Goal: Task Accomplishment & Management: Manage account settings

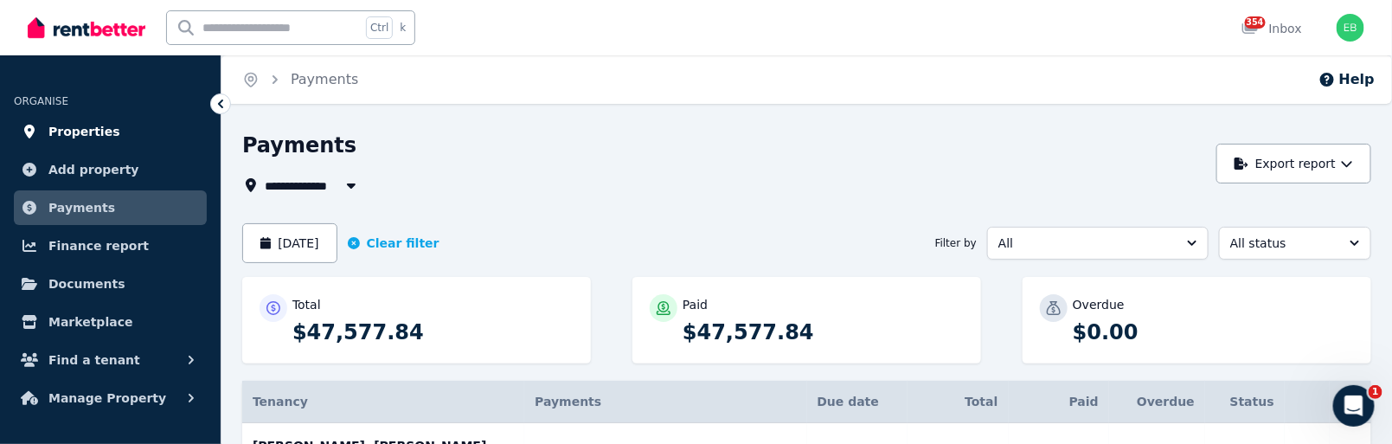
click at [79, 118] on link "Properties" at bounding box center [110, 131] width 193 height 35
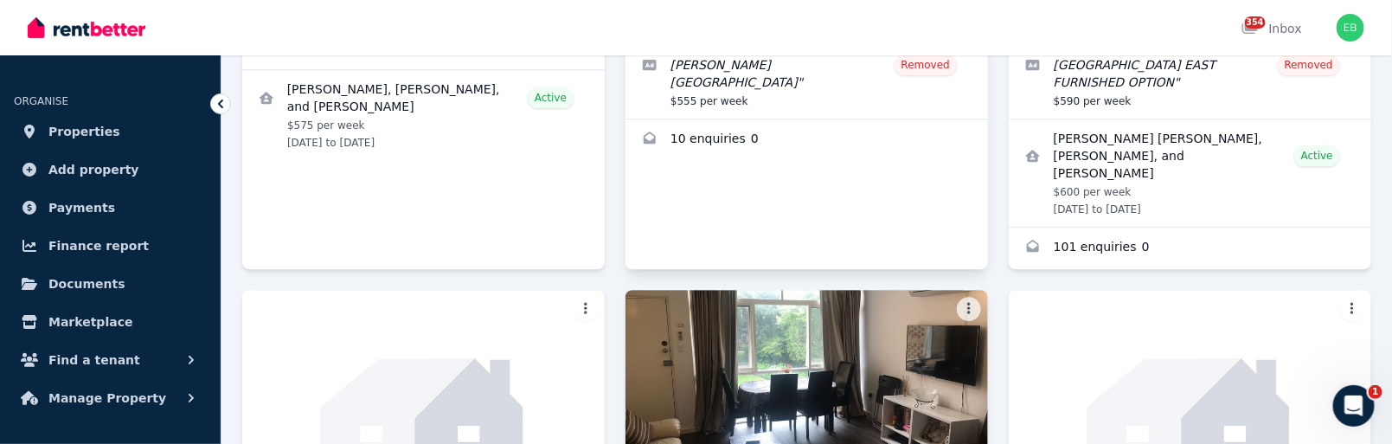
scroll to position [1633, 0]
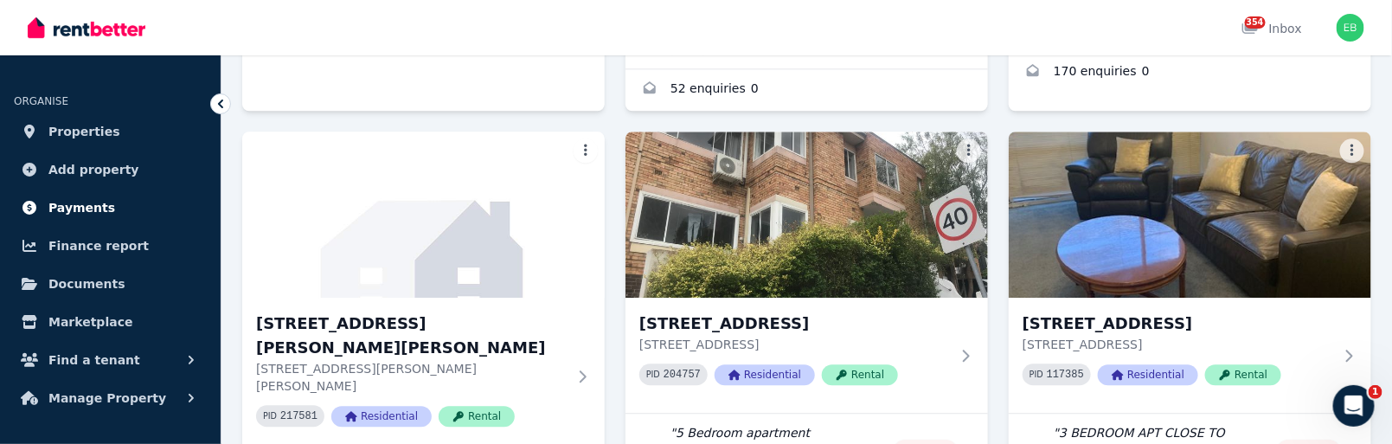
click at [80, 206] on span "Payments" at bounding box center [81, 207] width 67 height 21
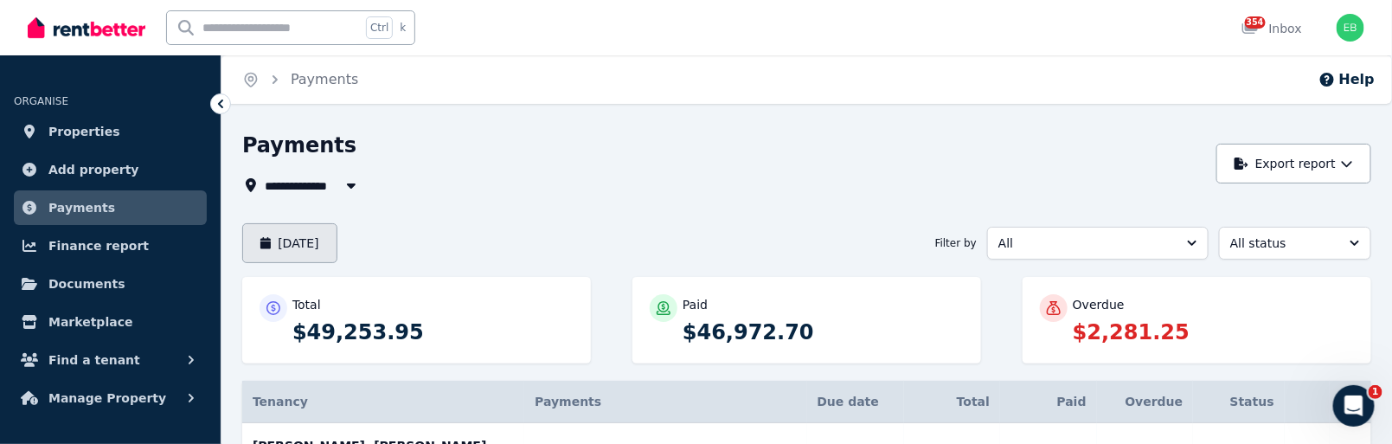
click at [284, 242] on button "[DATE]" at bounding box center [289, 243] width 95 height 40
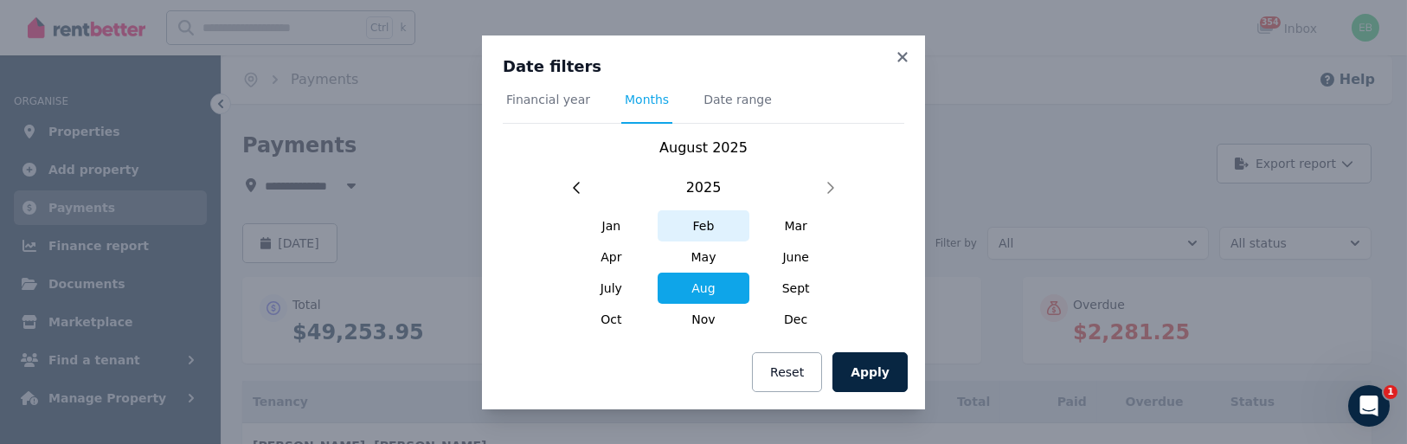
click at [703, 221] on span "Feb" at bounding box center [704, 225] width 93 height 31
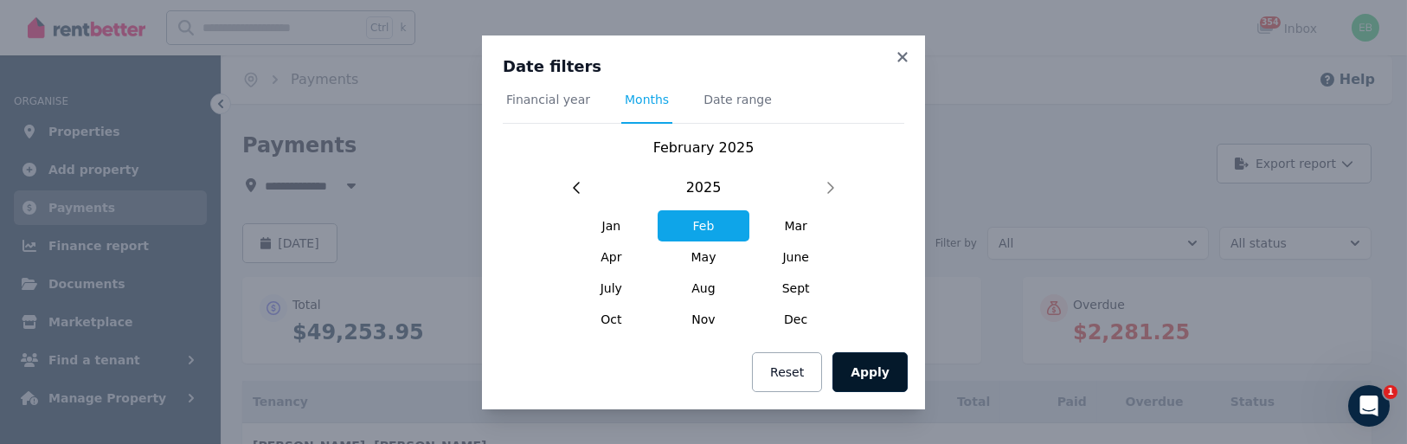
click at [873, 367] on button "Apply" at bounding box center [869, 372] width 75 height 40
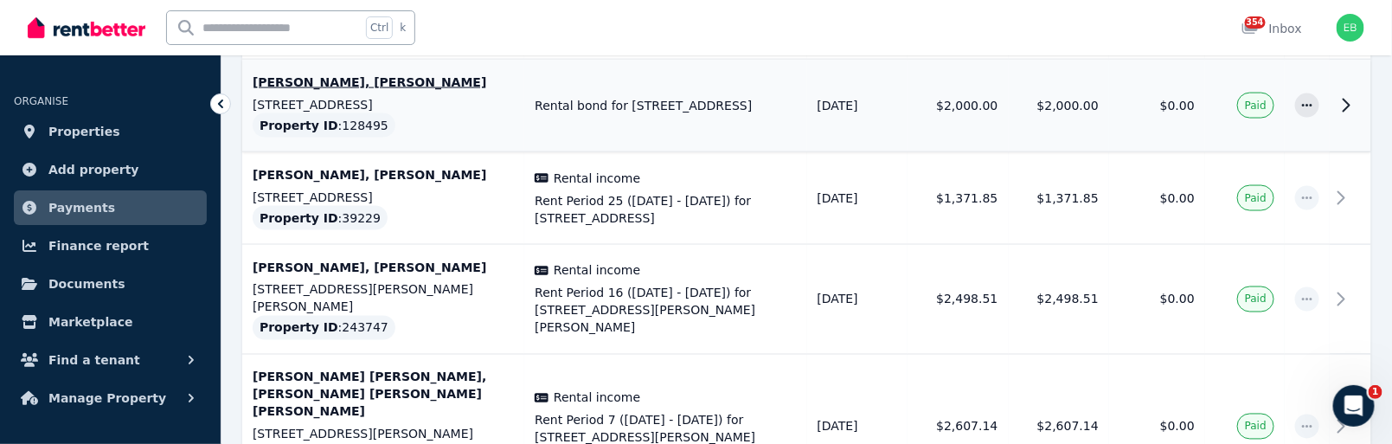
scroll to position [1153, 0]
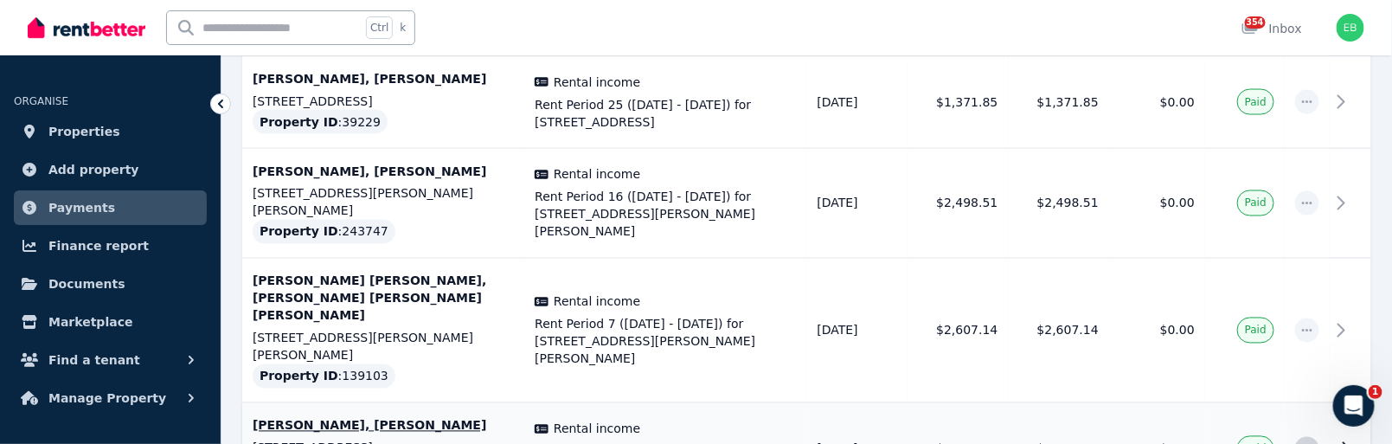
click at [1305, 443] on icon "button" at bounding box center [1307, 449] width 14 height 12
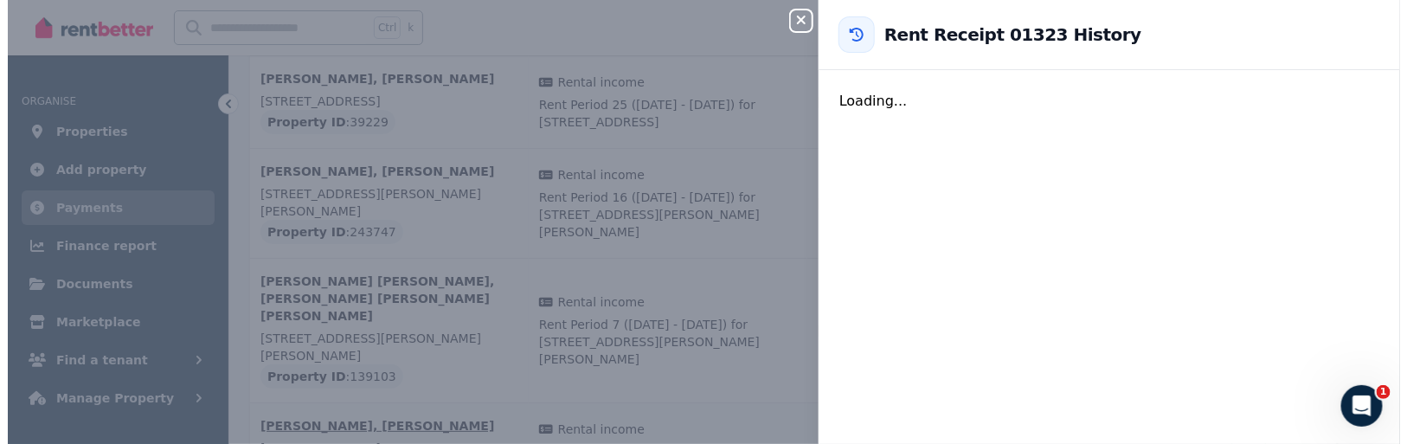
scroll to position [1136, 0]
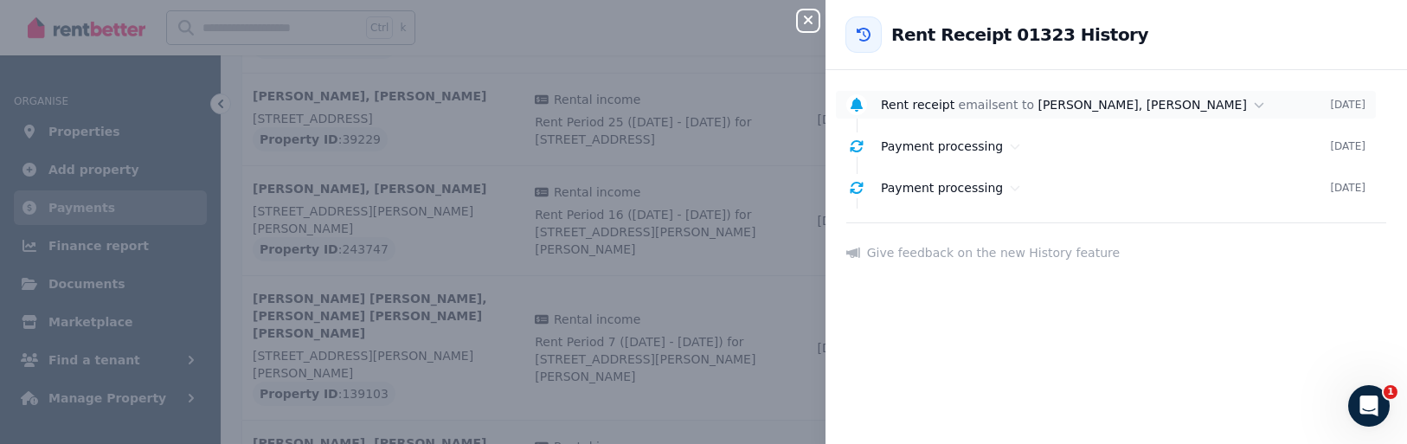
click at [926, 108] on span "Rent receipt" at bounding box center [918, 105] width 74 height 14
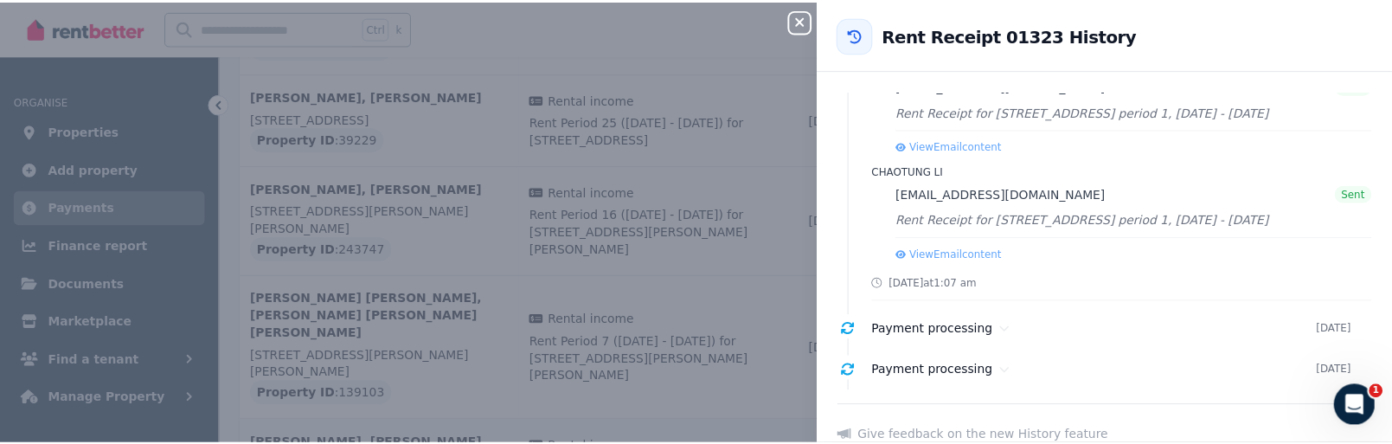
scroll to position [0, 0]
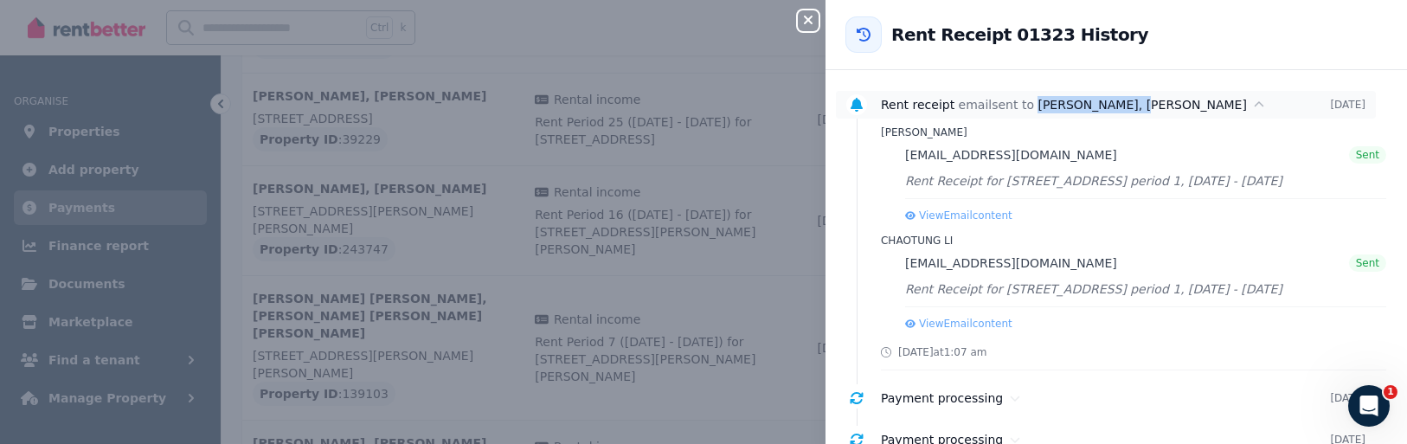
drag, startPoint x: 1023, startPoint y: 104, endPoint x: 1126, endPoint y: 102, distance: 103.8
click at [1126, 102] on span "[PERSON_NAME], [PERSON_NAME]" at bounding box center [1141, 105] width 209 height 14
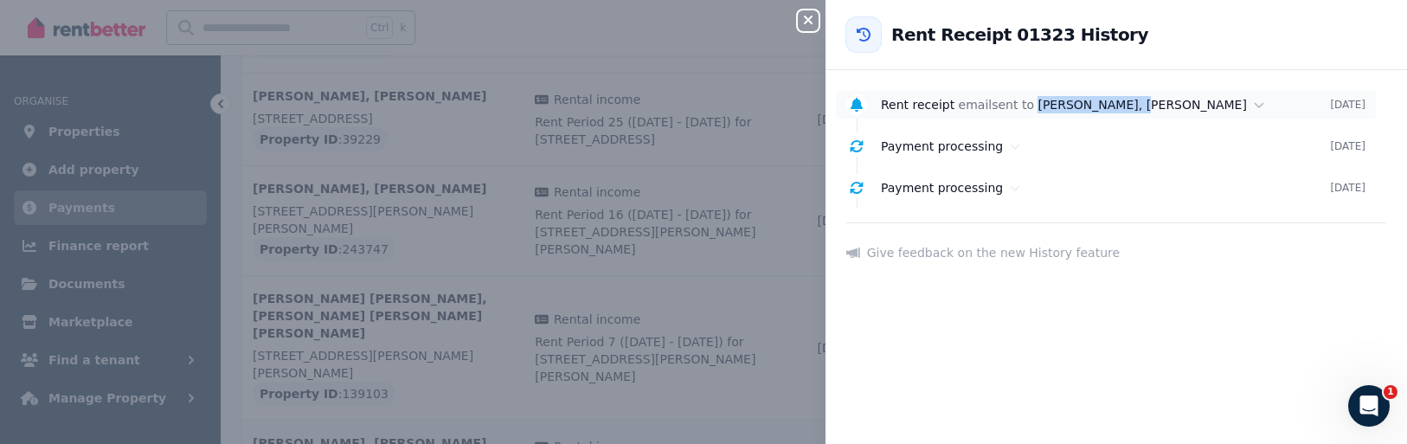
copy span "[PERSON_NAME]"
click at [806, 24] on icon "button" at bounding box center [808, 20] width 21 height 14
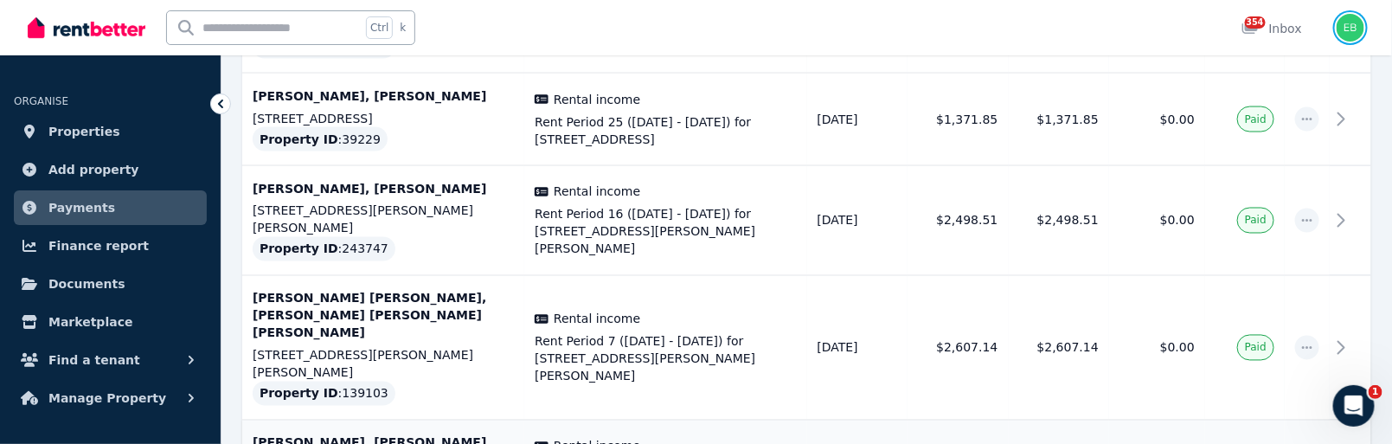
click at [1349, 27] on img "button" at bounding box center [1351, 28] width 28 height 28
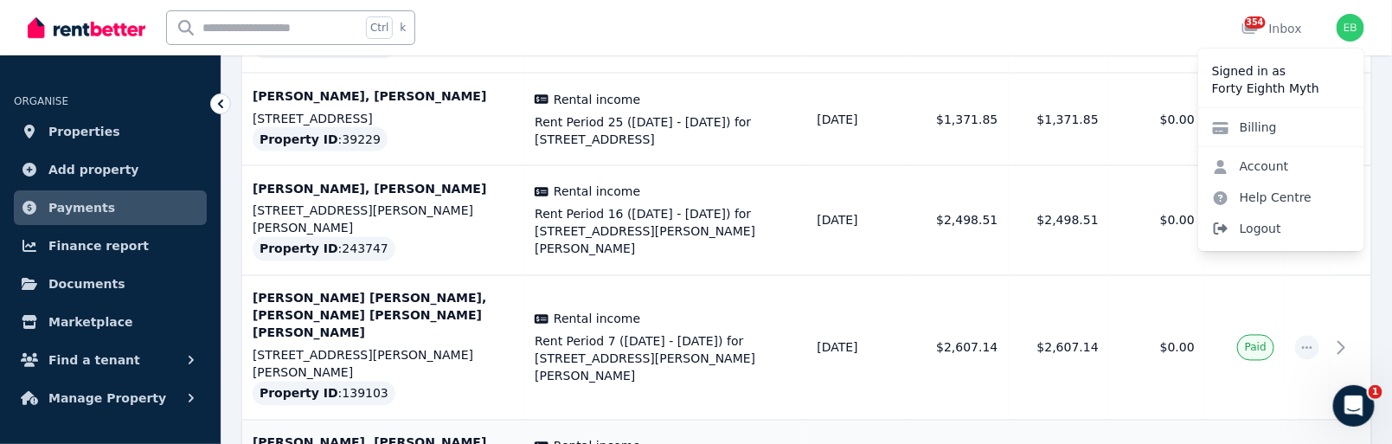
click at [1242, 224] on span "Logout" at bounding box center [1281, 228] width 166 height 31
